Goal: Task Accomplishment & Management: Complete application form

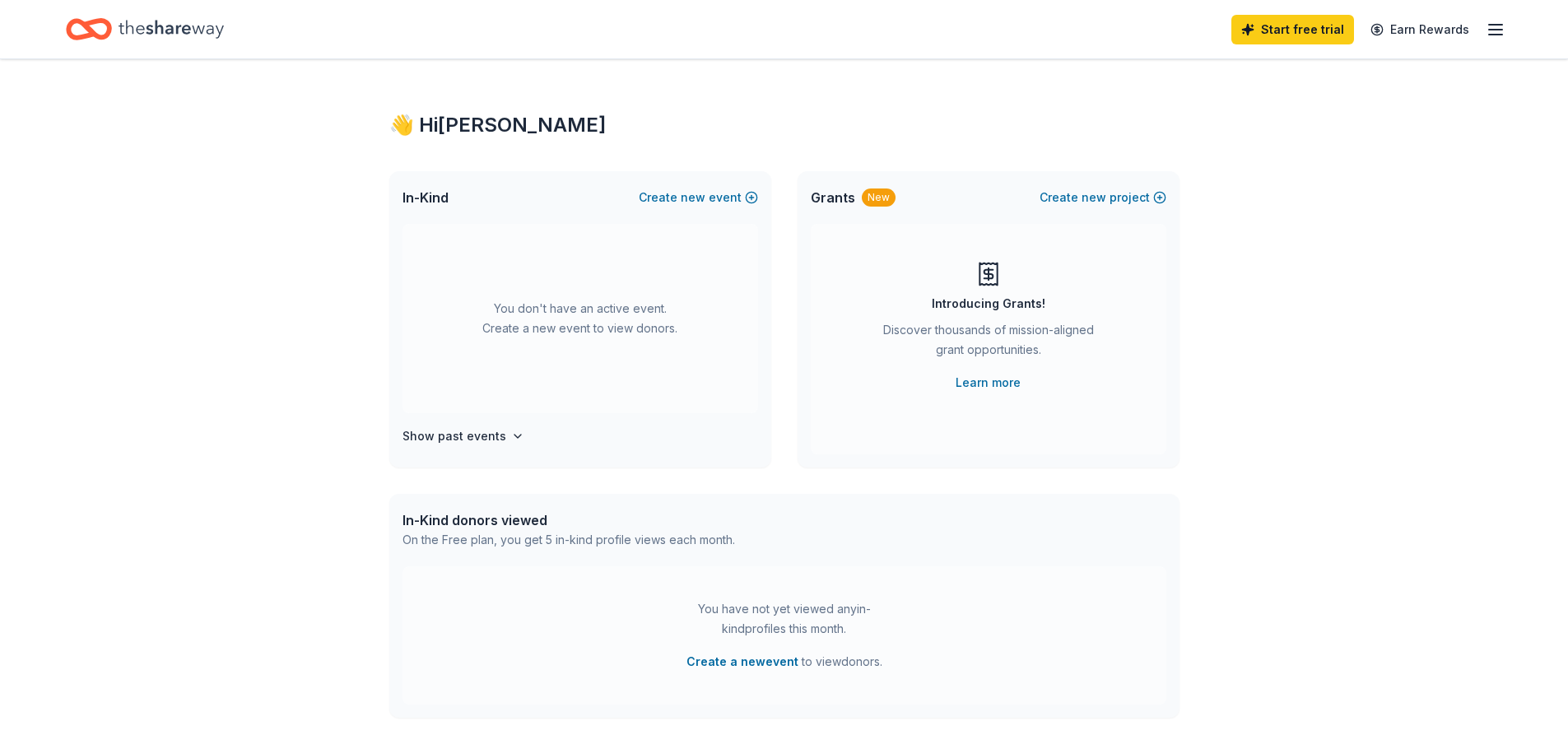
click at [980, 331] on div "Discover thousands of mission-aligned grant opportunities." at bounding box center [988, 343] width 224 height 46
click at [1013, 325] on div "Discover thousands of mission-aligned grant opportunities." at bounding box center [988, 343] width 224 height 46
click at [1015, 332] on div "Discover thousands of mission-aligned grant opportunities." at bounding box center [988, 343] width 224 height 46
click at [1002, 380] on link "Learn more" at bounding box center [988, 383] width 65 height 20
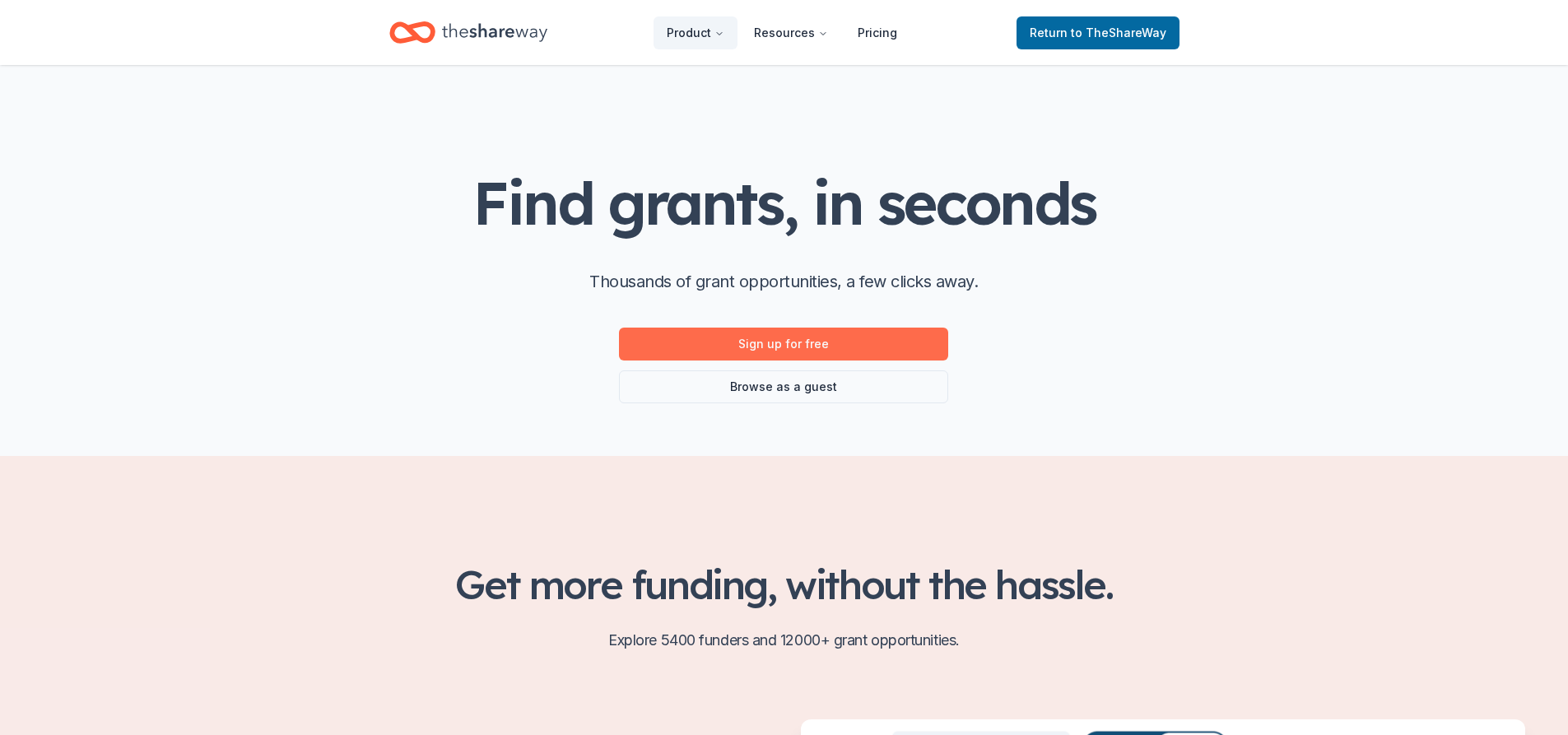
click at [767, 339] on link "Sign up for free" at bounding box center [783, 344] width 329 height 33
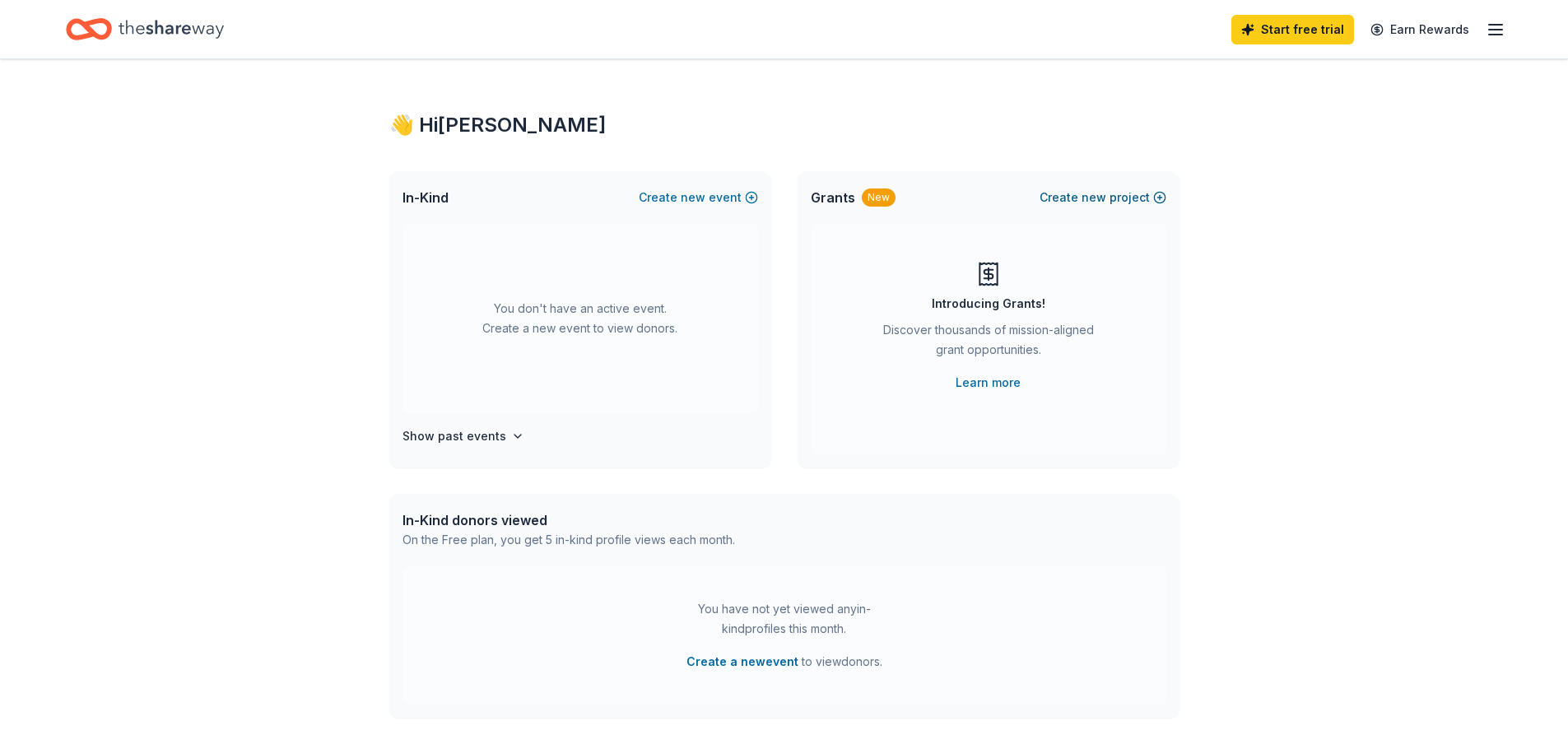
click at [1161, 195] on button "Create new project" at bounding box center [1103, 197] width 127 height 20
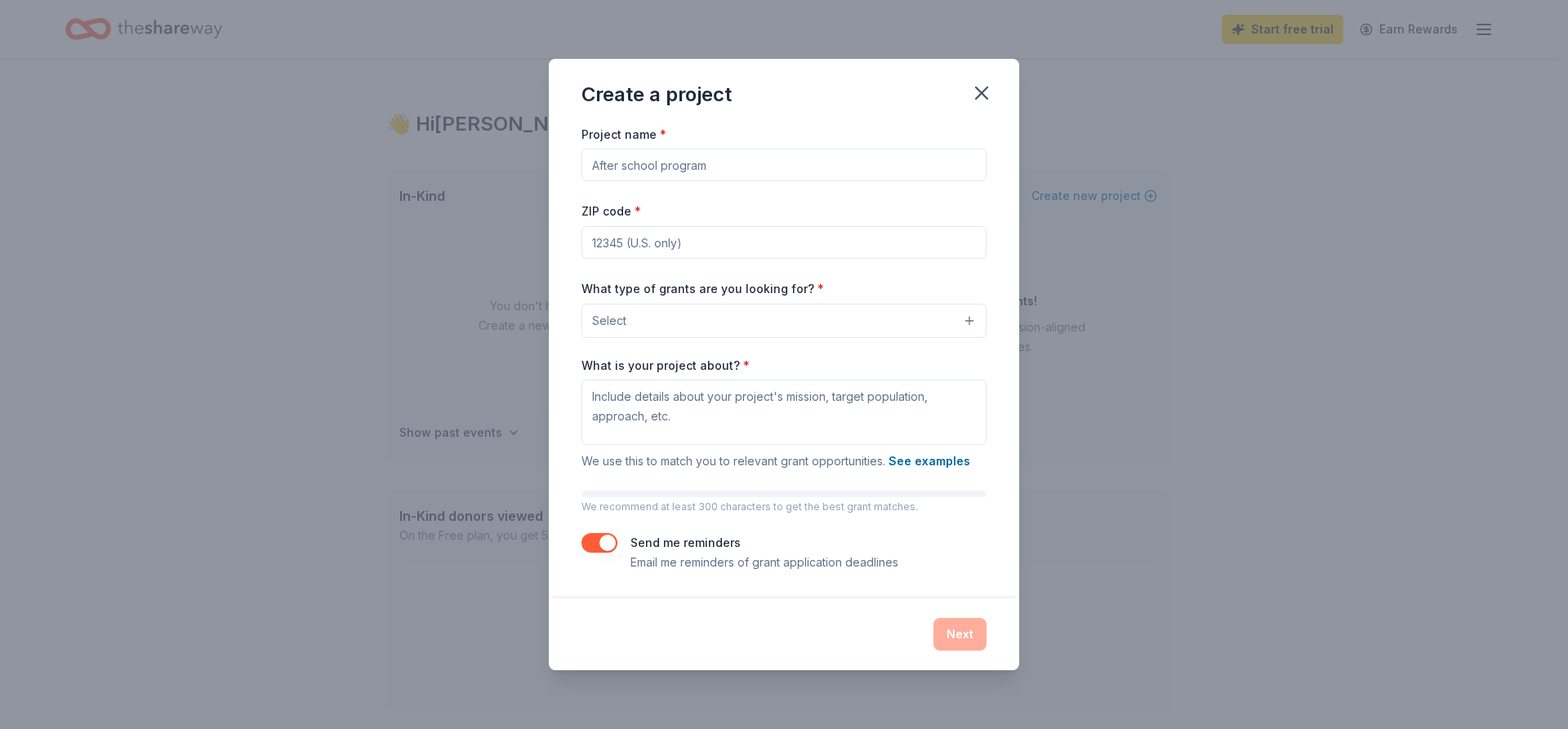
click at [818, 164] on input "Project name *" at bounding box center [784, 165] width 405 height 33
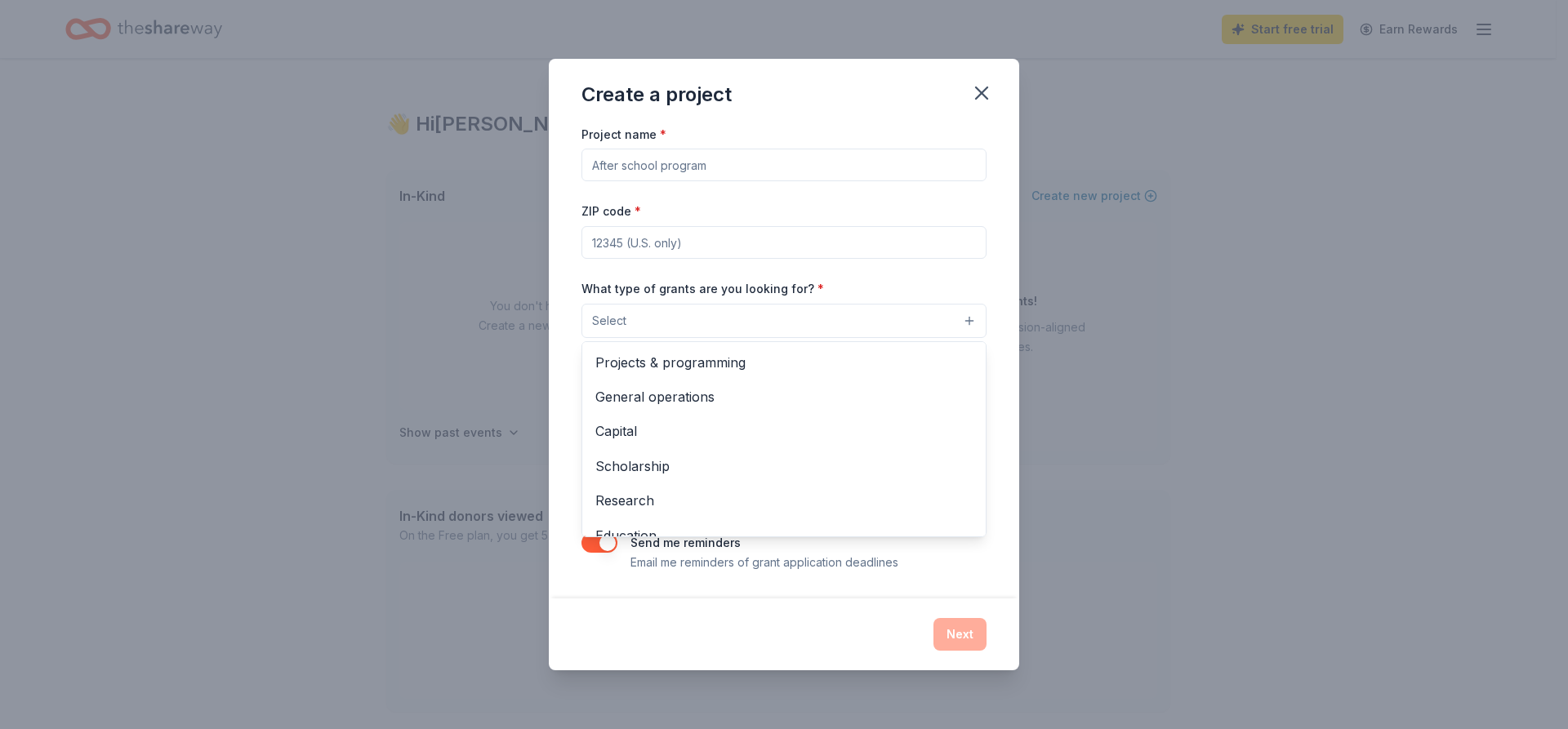
click at [943, 328] on button "Select" at bounding box center [784, 321] width 405 height 35
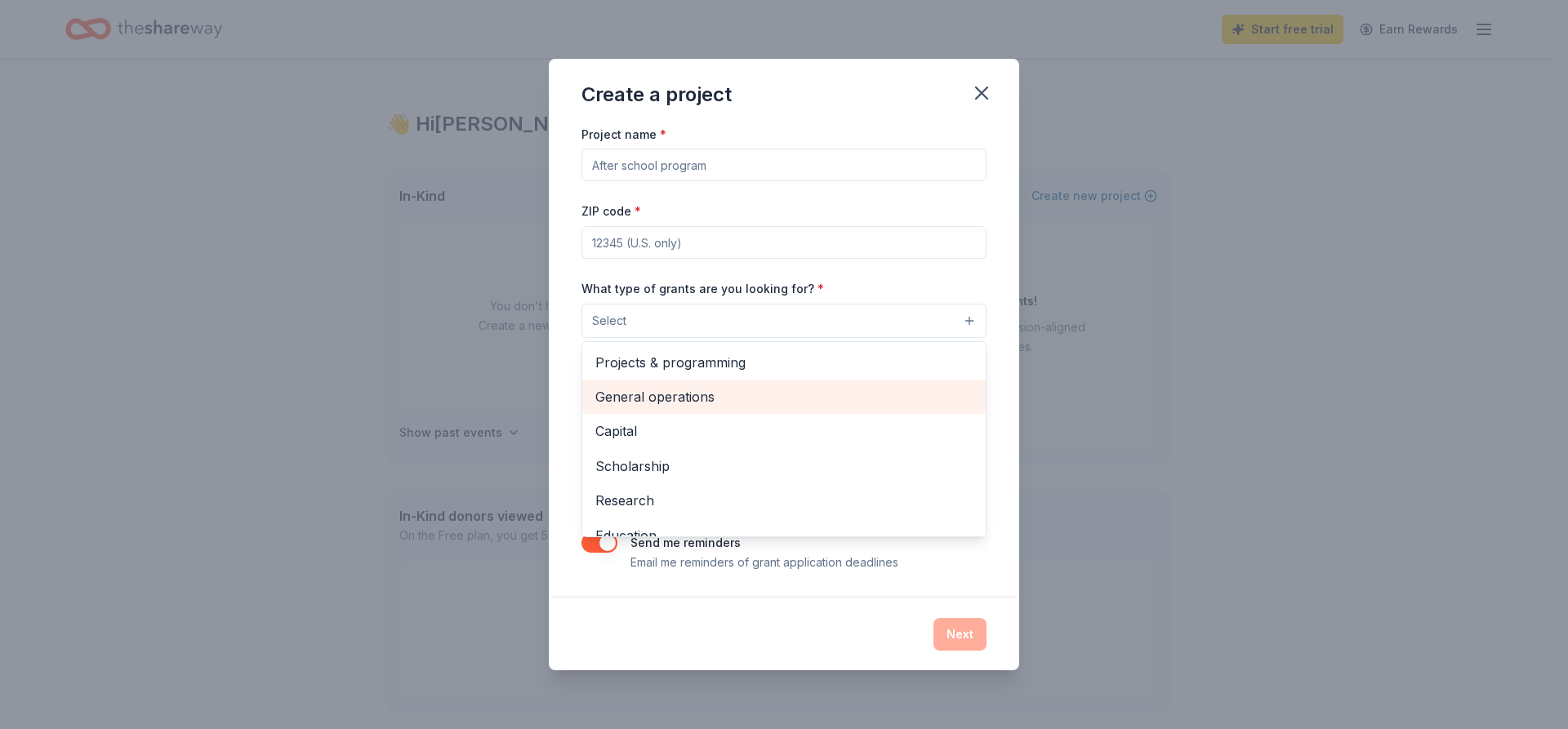
click at [705, 395] on span "General operations" at bounding box center [784, 397] width 378 height 21
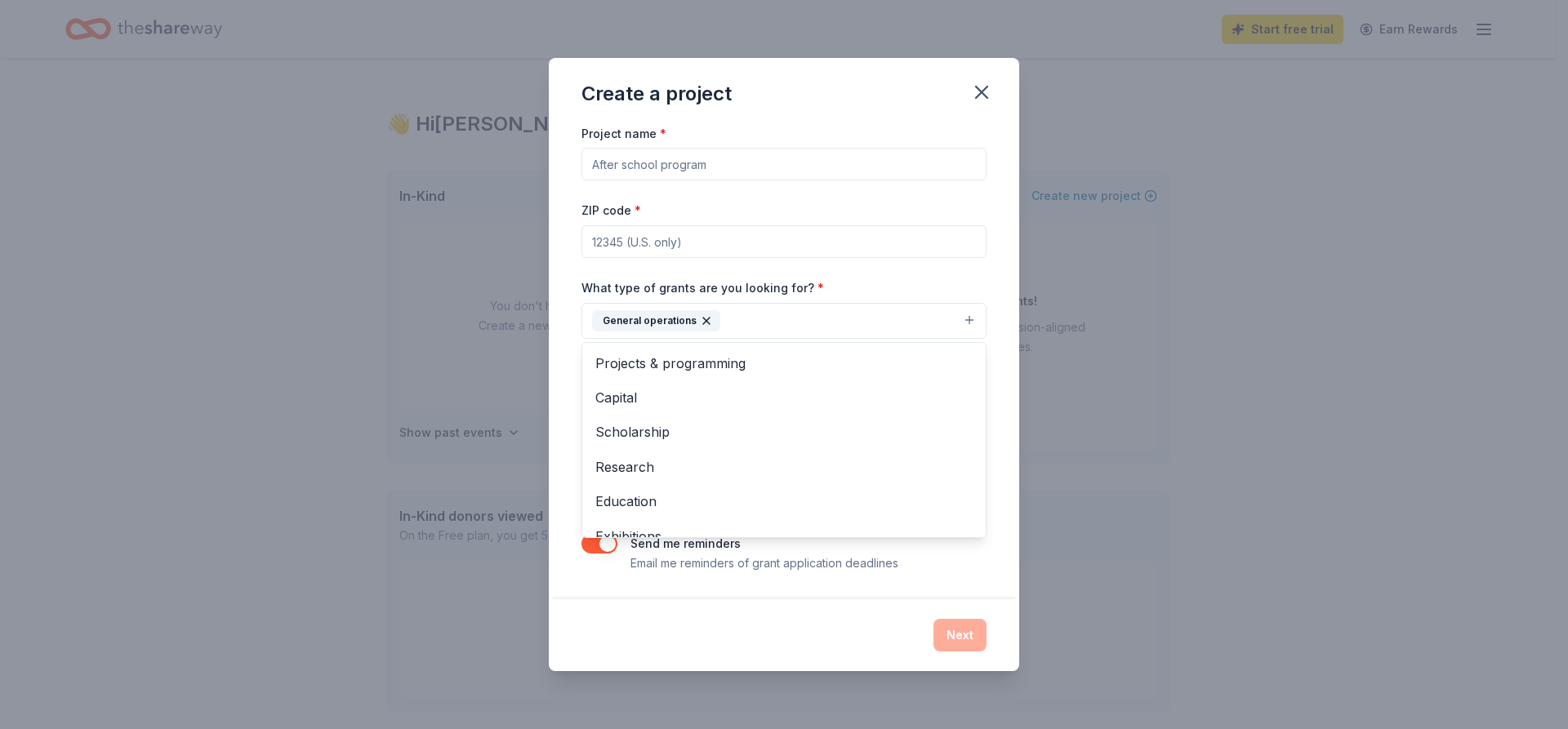
click at [1055, 305] on div "Create a project Project name * ZIP code * What type of grants are you looking …" at bounding box center [784, 364] width 1568 height 729
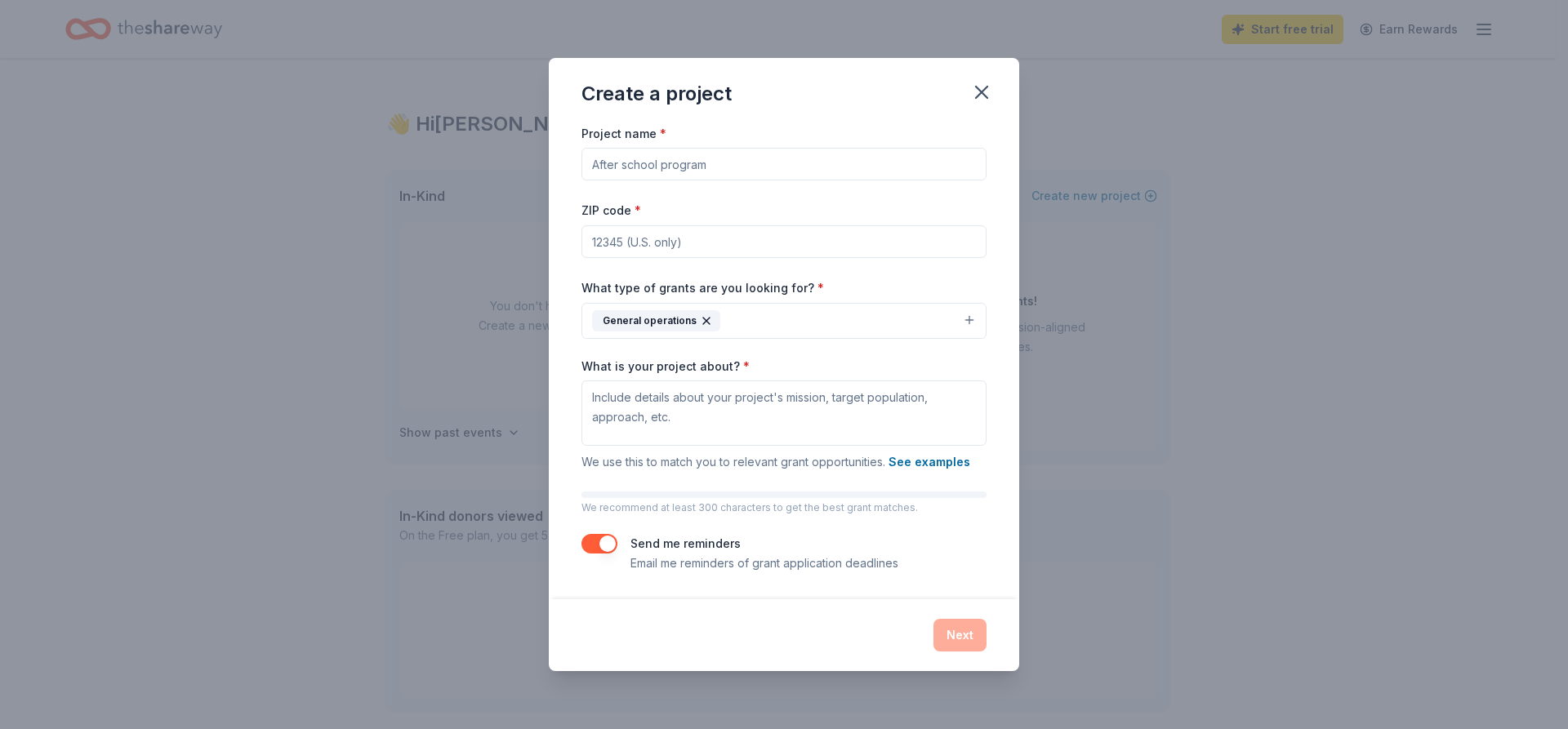
click at [744, 160] on input "Project name *" at bounding box center [784, 164] width 405 height 33
type input "moBIBLE SHOWERS FOR THE UNHOUSED"
click at [652, 245] on input "ZIP code *" at bounding box center [784, 242] width 405 height 33
type input "94605"
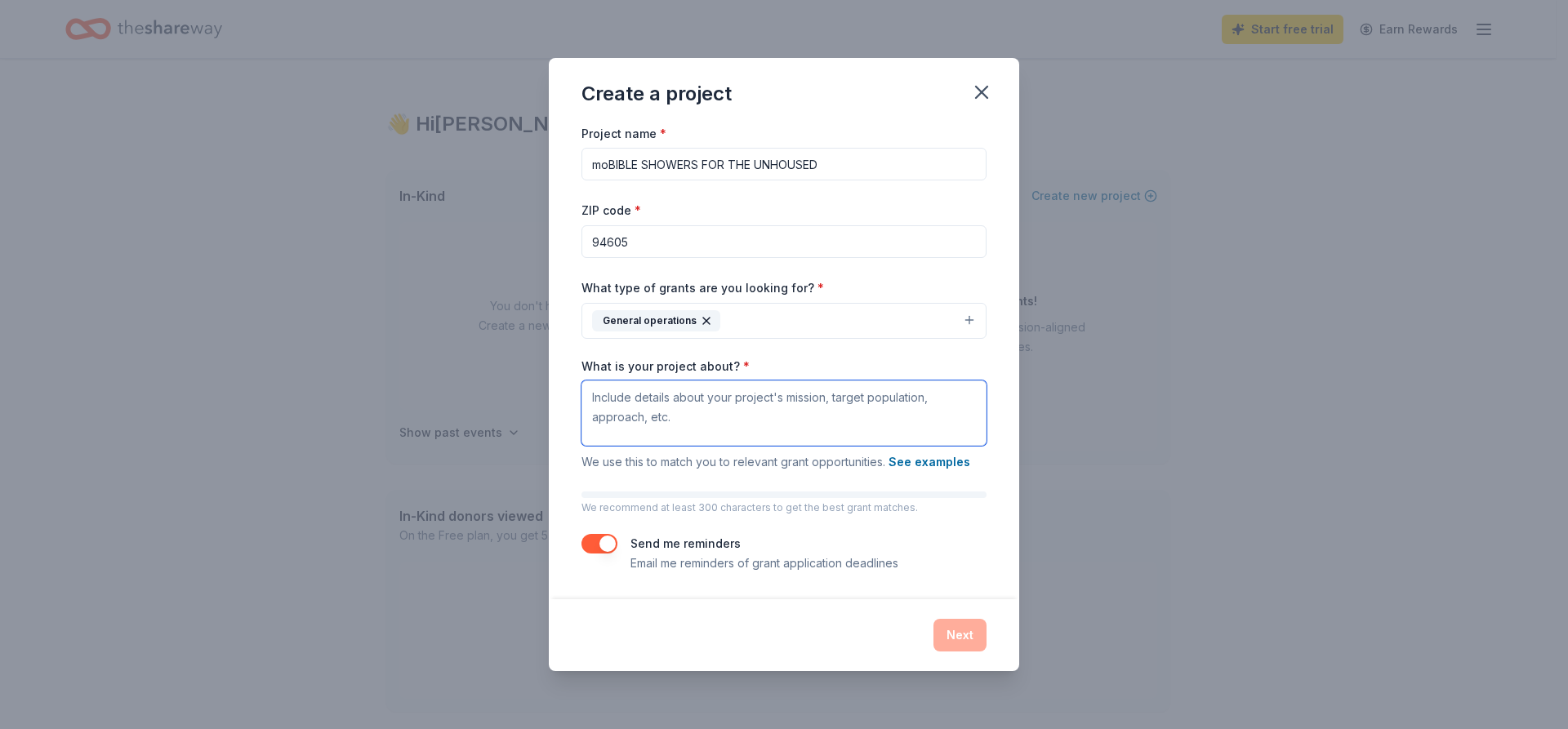
paste textarea "Lorem ipsumdo sit ametcons ad eli s doe tempori, ut laboree d magnaali eni admi…"
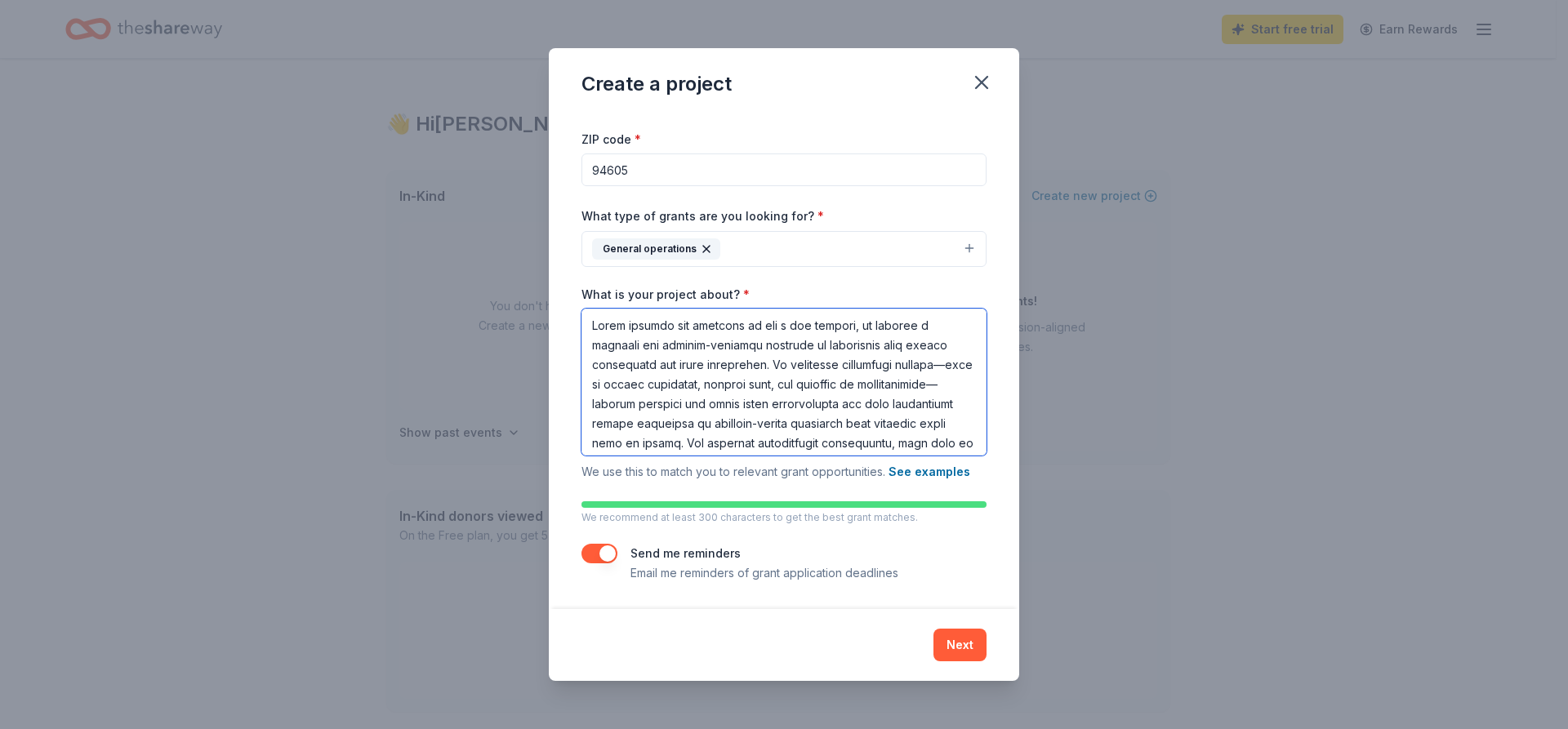
click at [591, 324] on textarea "What is your project about? *" at bounding box center [784, 382] width 405 height 147
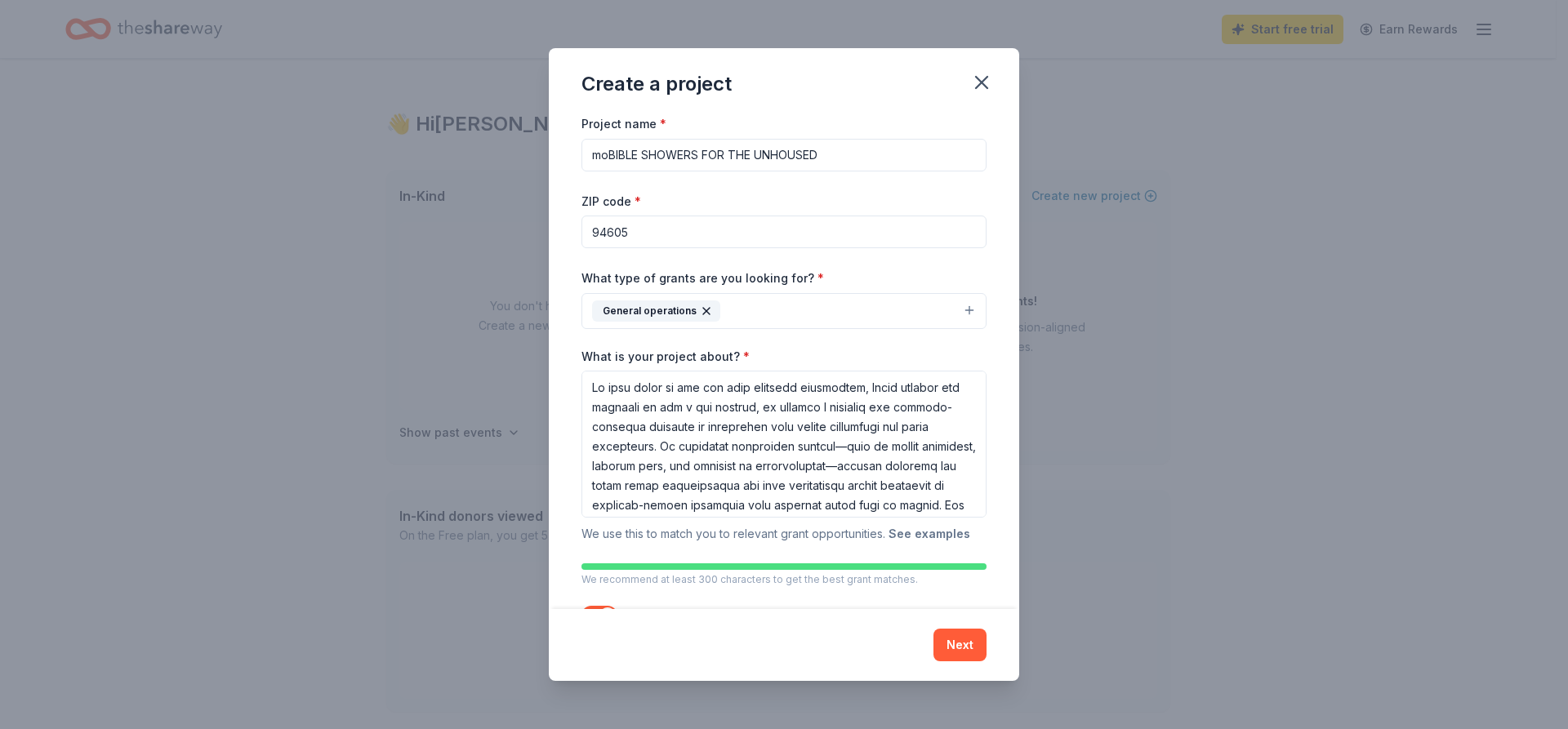
click at [932, 533] on button "See examples" at bounding box center [929, 534] width 82 height 20
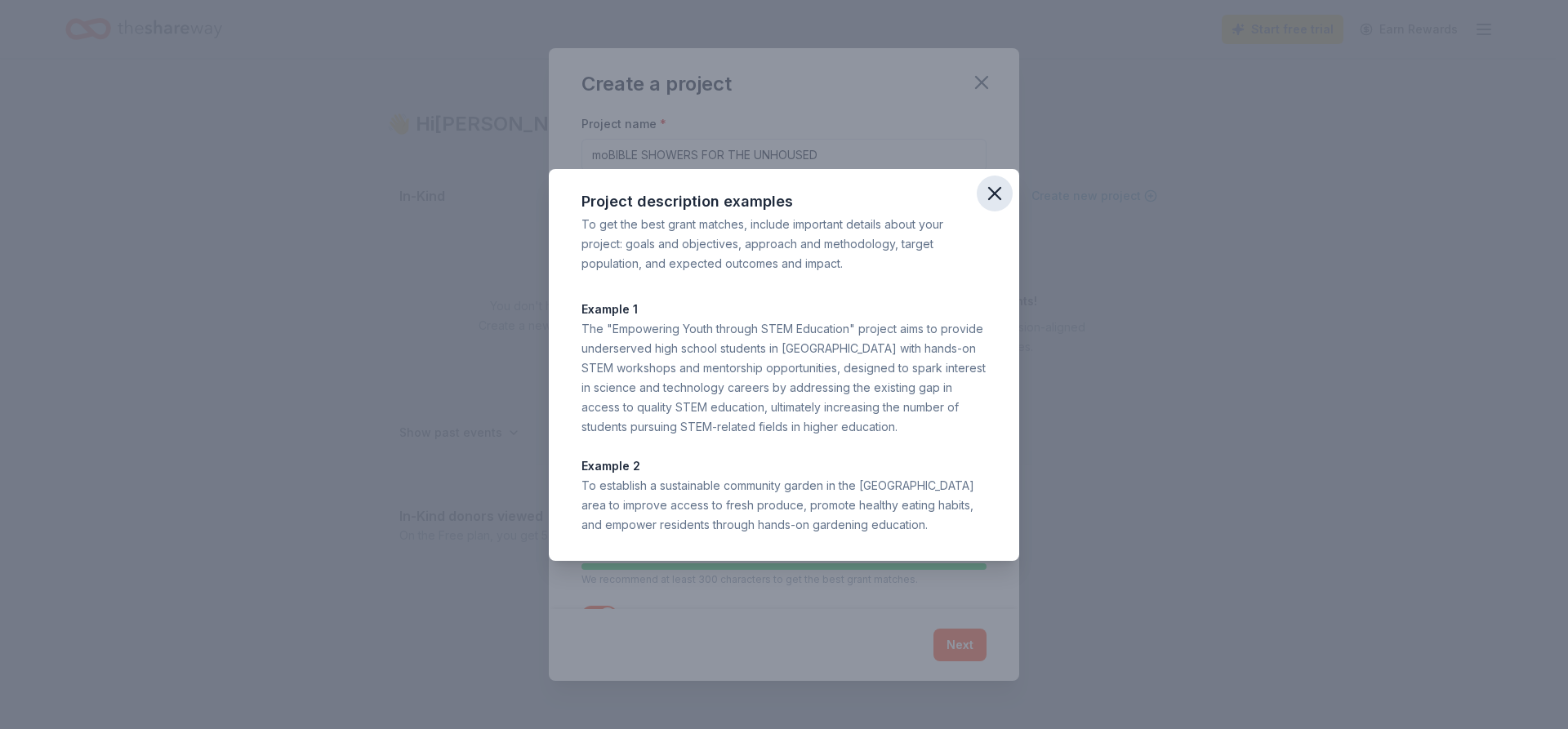
click at [995, 185] on icon "button" at bounding box center [995, 193] width 23 height 23
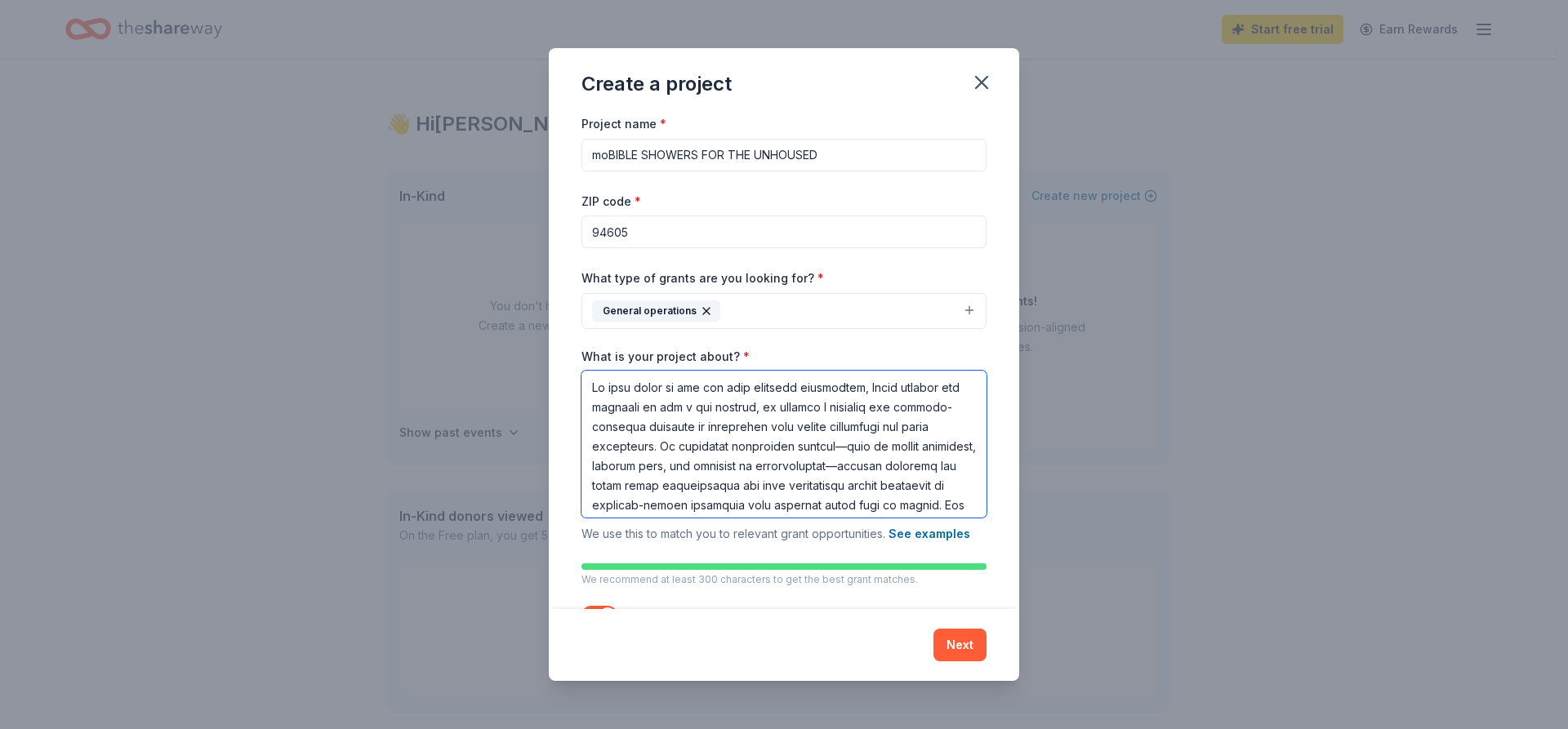
click at [704, 387] on textarea "What is your project about? *" at bounding box center [784, 444] width 405 height 147
click at [732, 390] on textarea "What is your project about? *" at bounding box center [784, 444] width 405 height 147
type textarea "Lo ipsu dolor si ame Con Adip elitsedd eiusmodtem, Incid utlabor etd magnaali e…"
click at [960, 642] on button "Next" at bounding box center [960, 645] width 53 height 33
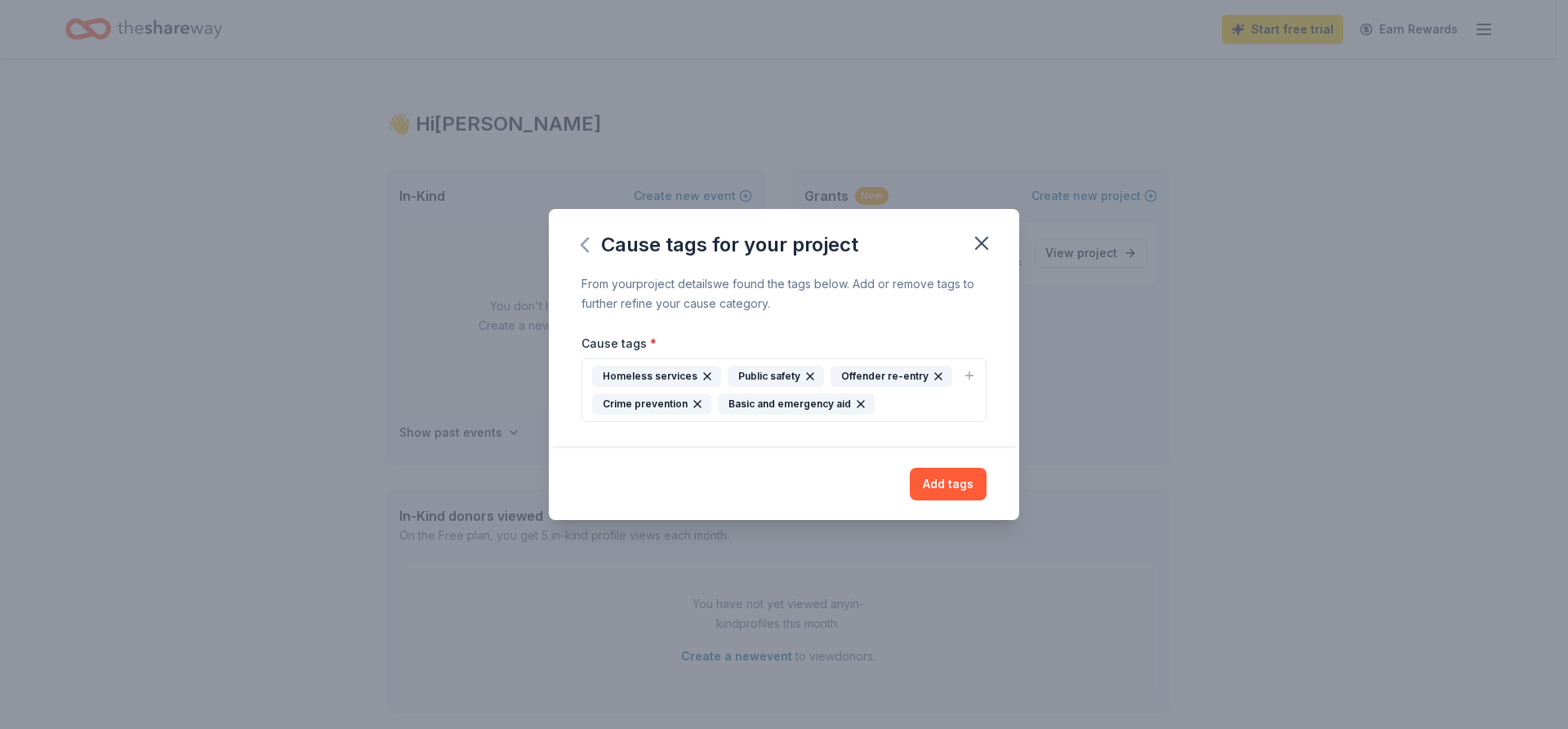
click at [582, 249] on icon "button" at bounding box center [585, 245] width 26 height 26
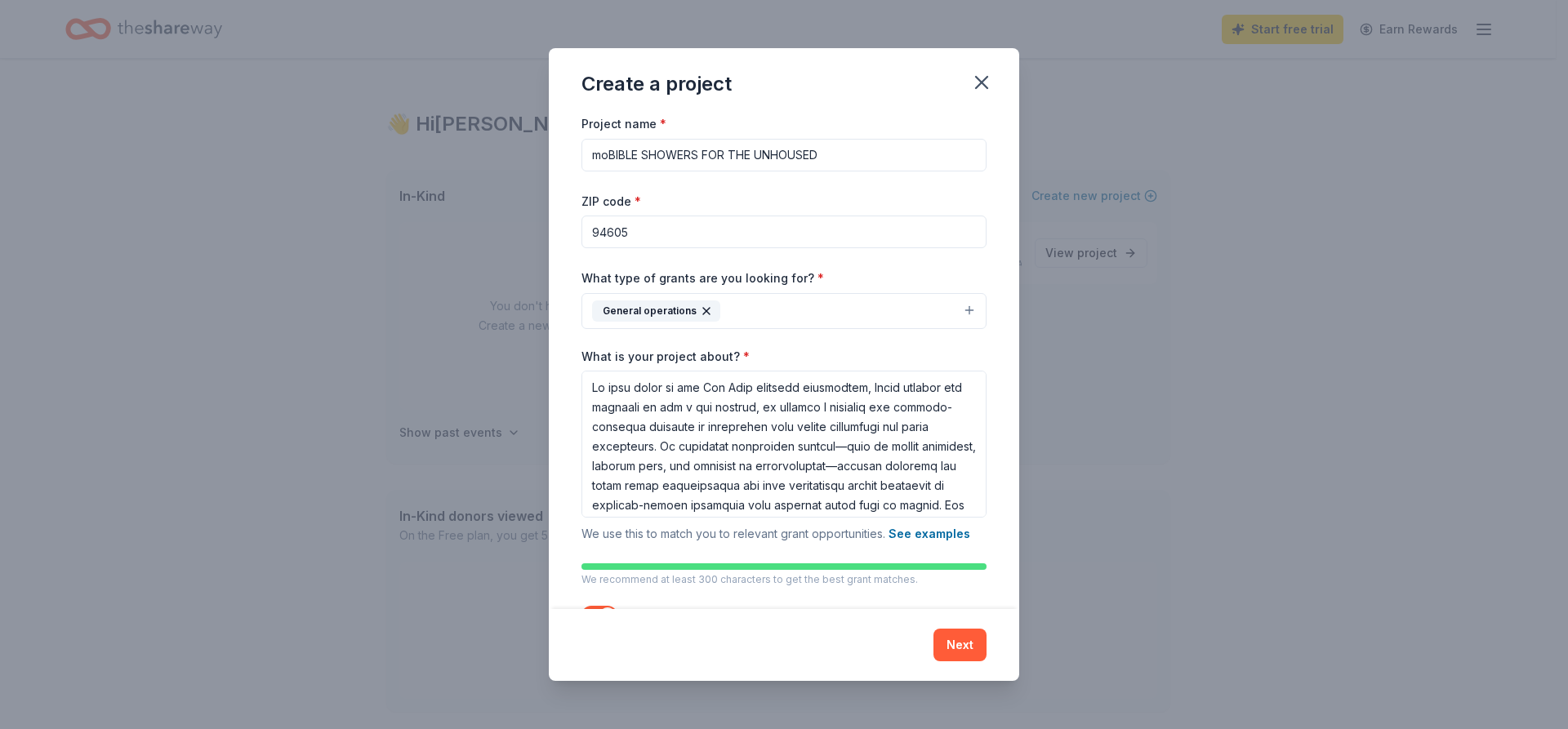
click at [642, 155] on input "moBIBLE SHOWERS FOR THE UNHOUSED" at bounding box center [784, 155] width 405 height 33
click at [813, 154] on input "MOBLE SHOWERS FOR THE UNHOUSED" at bounding box center [784, 155] width 405 height 33
type input "MOBLE SHOWERS"
click at [967, 641] on button "Next" at bounding box center [960, 645] width 53 height 33
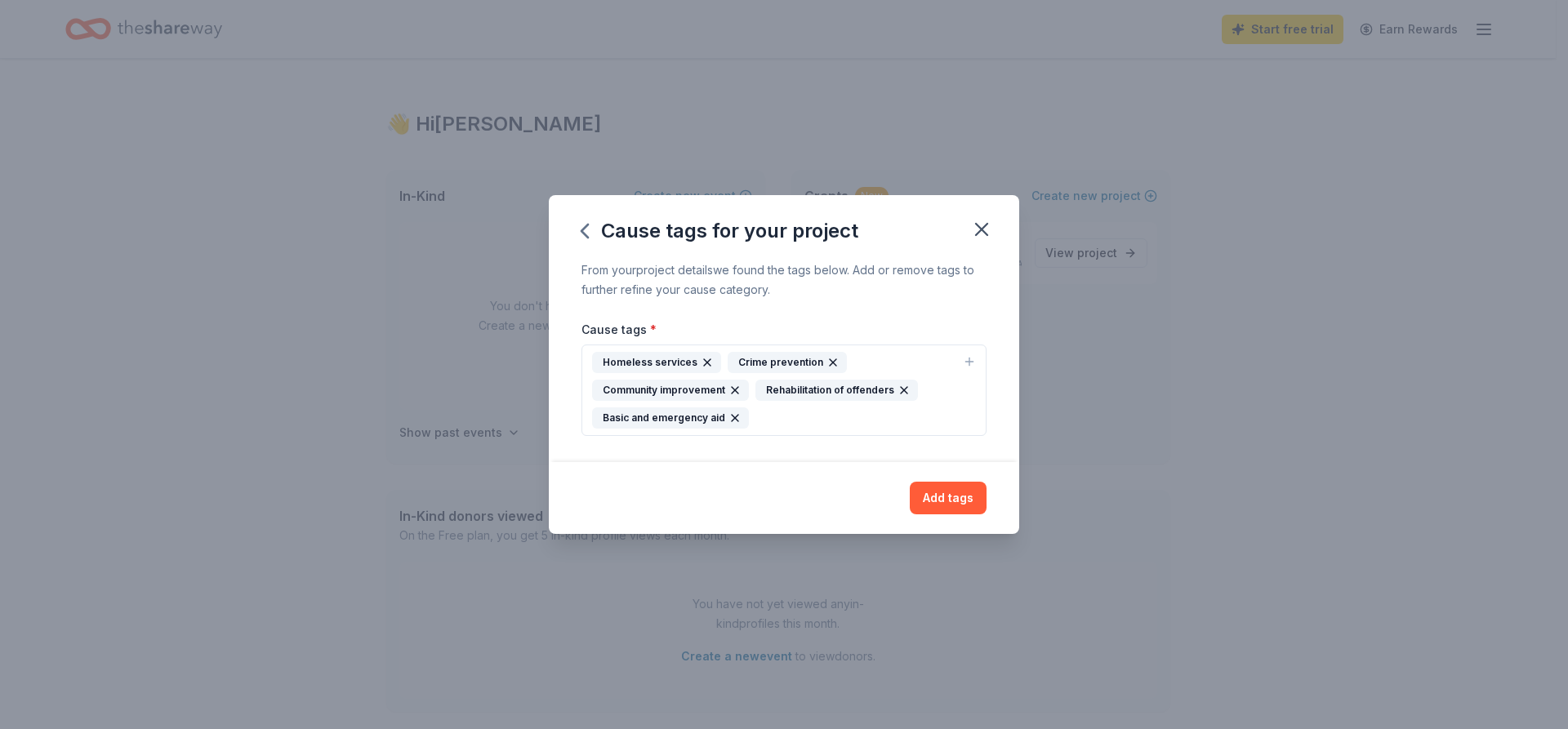
click at [732, 415] on icon "button" at bounding box center [735, 418] width 7 height 7
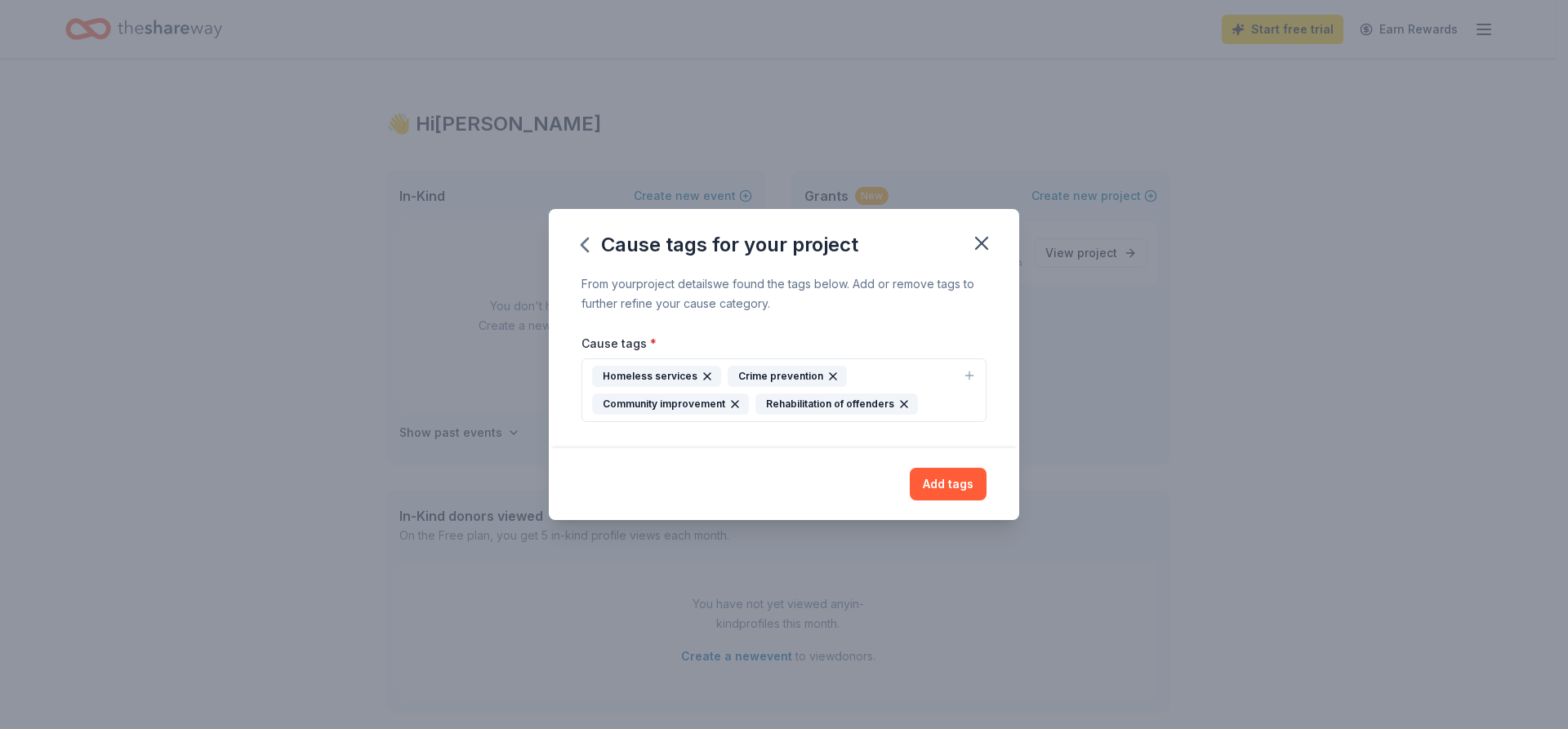
click at [900, 401] on icon "button" at bounding box center [905, 404] width 13 height 13
click at [958, 485] on button "Add tags" at bounding box center [948, 485] width 77 height 33
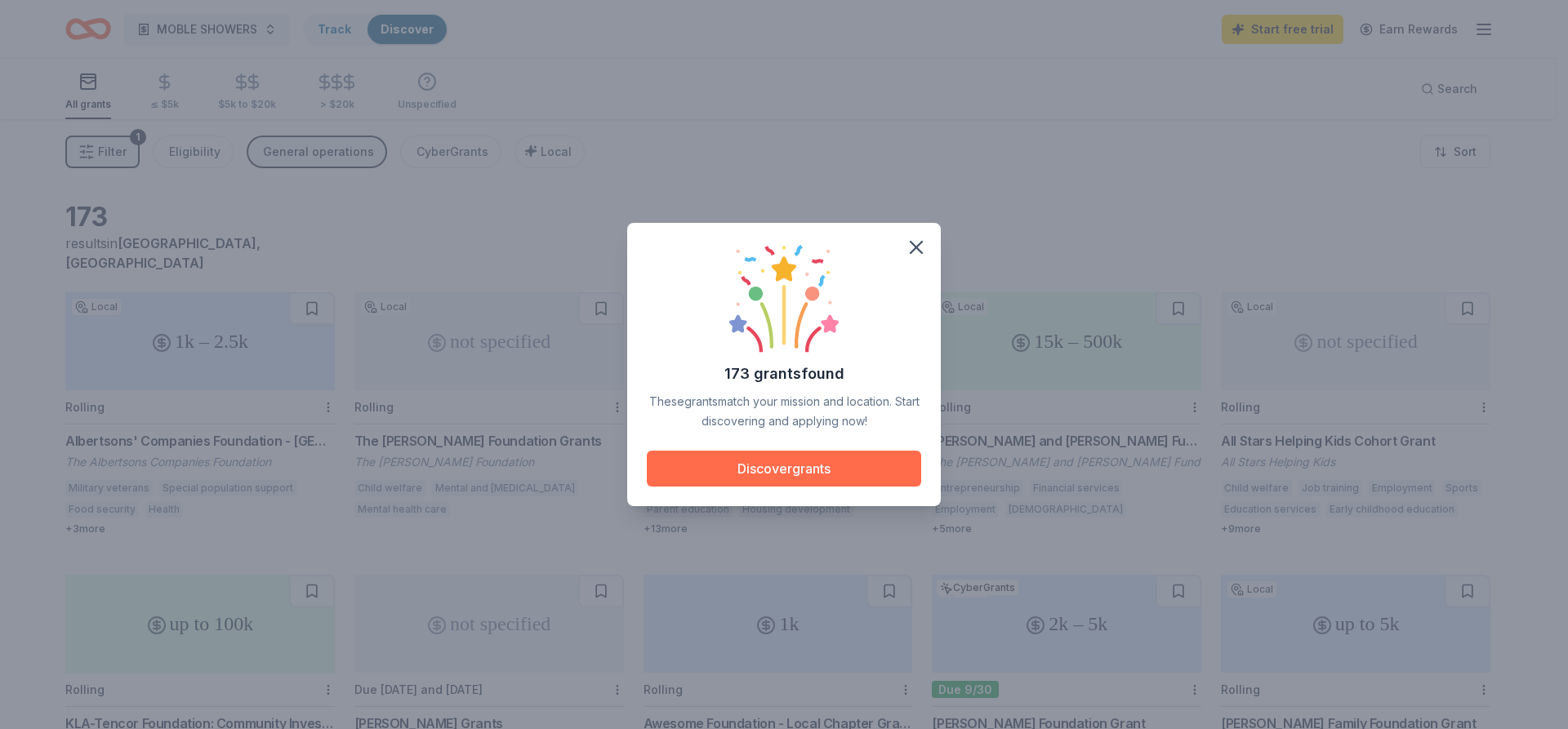
click at [833, 467] on button "Discover grants" at bounding box center [784, 469] width 274 height 36
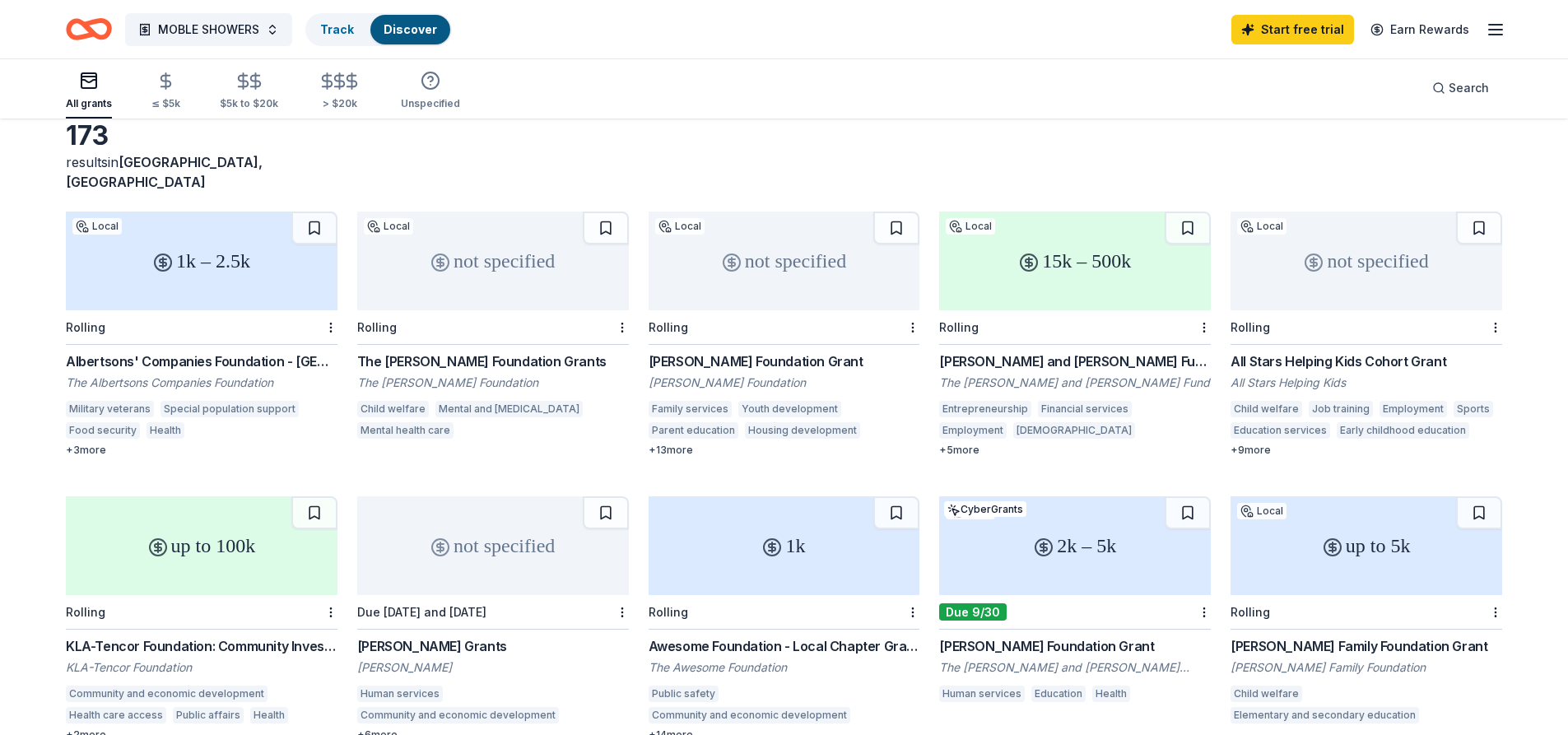
scroll to position [82, 0]
click at [1103, 273] on div "15k – 500k" at bounding box center [1075, 261] width 271 height 99
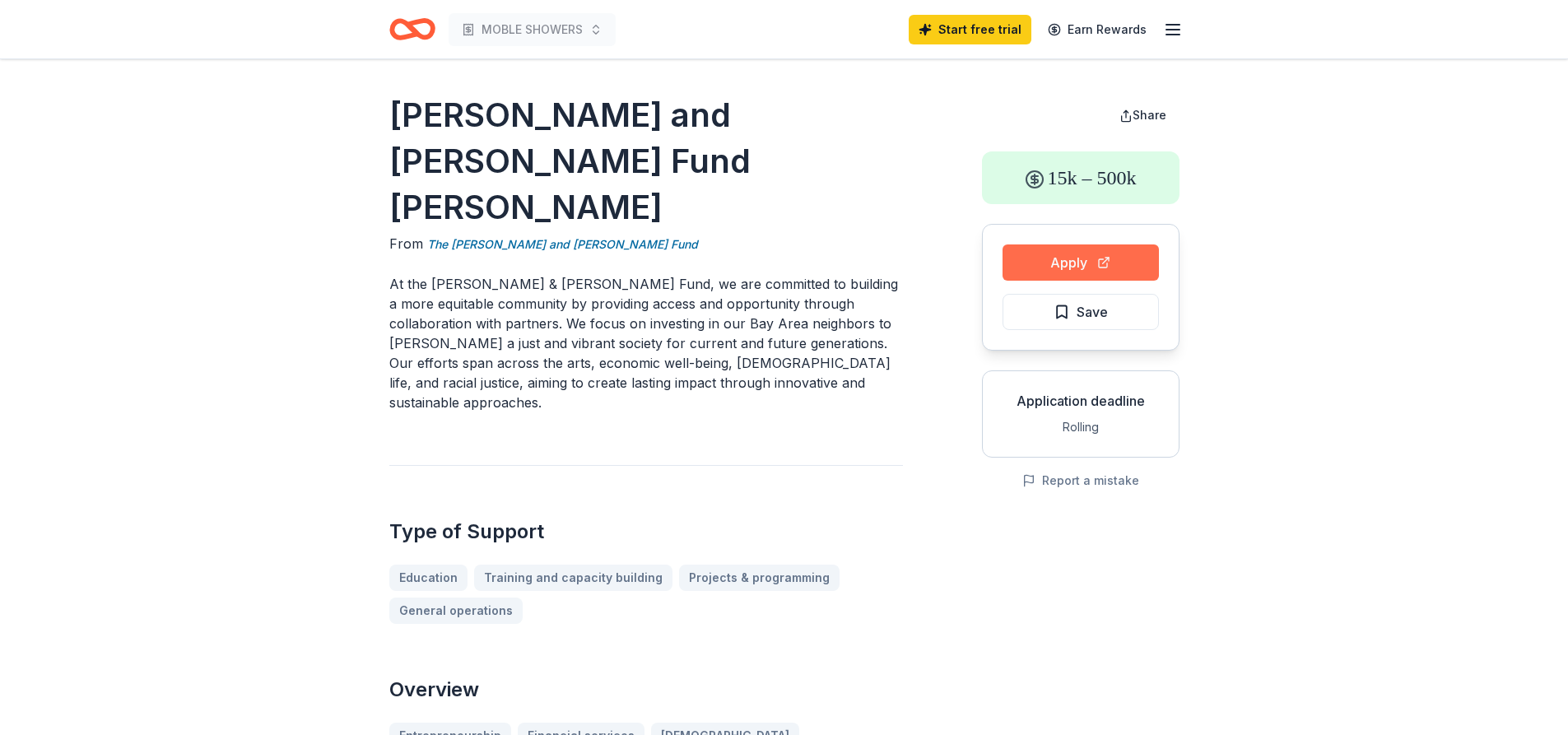
click at [1065, 257] on button "Apply" at bounding box center [1081, 263] width 157 height 37
